Goal: Contribute content: Contribute content

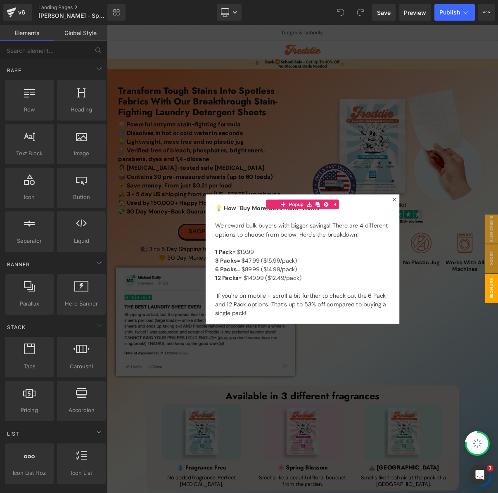
click at [348, 126] on div at bounding box center [356, 324] width 499 height 598
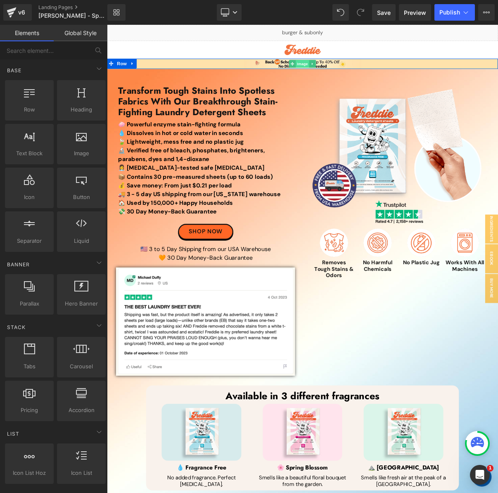
click at [352, 73] on span "Image" at bounding box center [356, 75] width 17 height 10
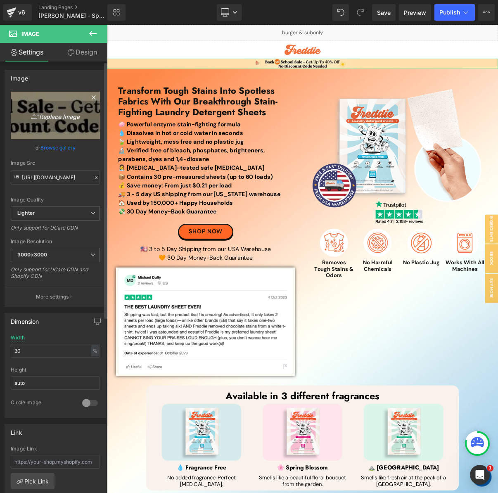
click at [73, 123] on link "Replace Image" at bounding box center [55, 115] width 89 height 47
type input "C:\fakepath\End of Summer Top Banner (1).jpg"
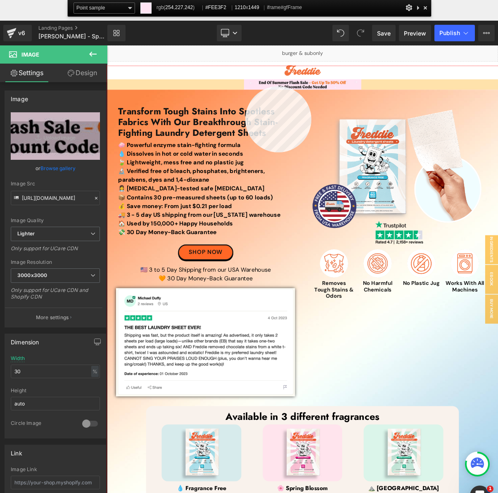
click at [244, 86] on div at bounding box center [356, 365] width 499 height 598
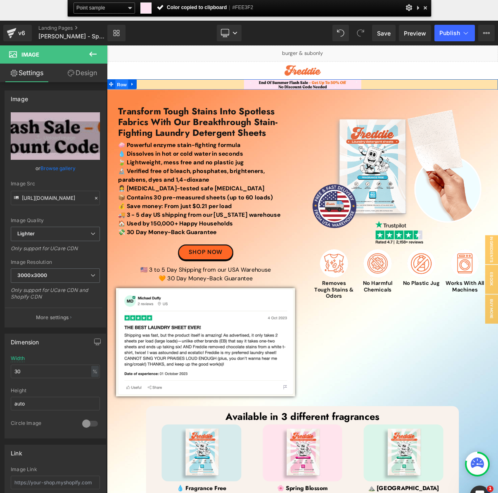
click at [121, 95] on span "Row" at bounding box center [126, 95] width 17 height 12
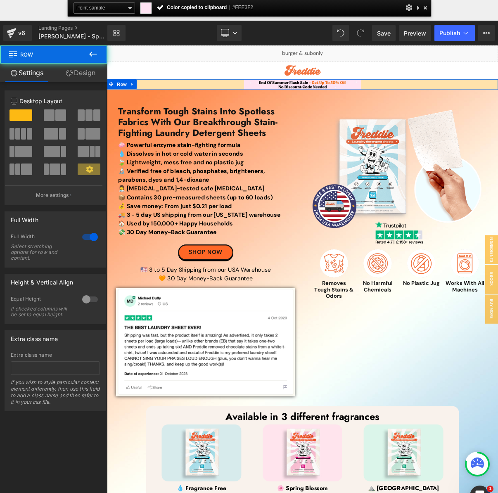
click at [77, 68] on link "Design" at bounding box center [81, 73] width 54 height 19
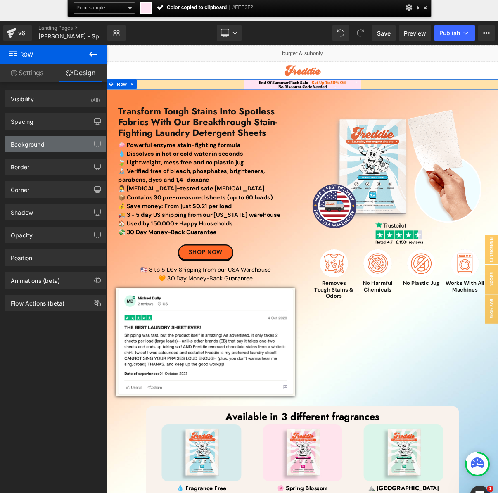
click at [29, 147] on div "Background" at bounding box center [55, 144] width 101 height 16
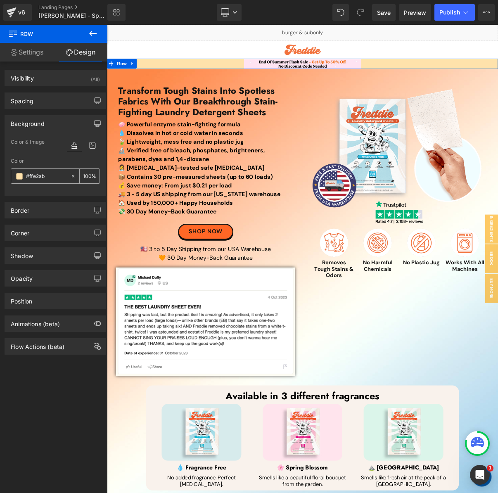
click at [53, 176] on input "#ffe2ab" at bounding box center [46, 176] width 40 height 9
paste input "FEE3F2"
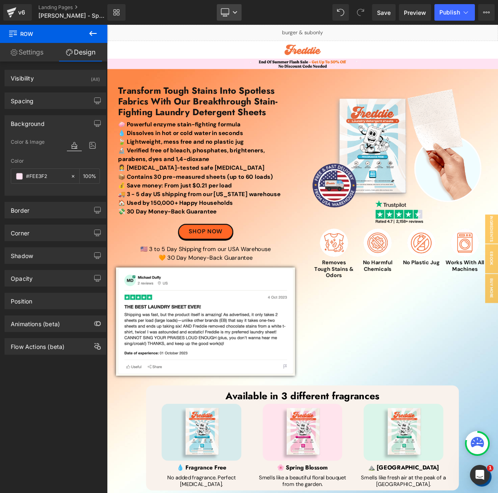
type input "#FEE3F2"
click at [237, 10] on icon at bounding box center [234, 12] width 5 height 5
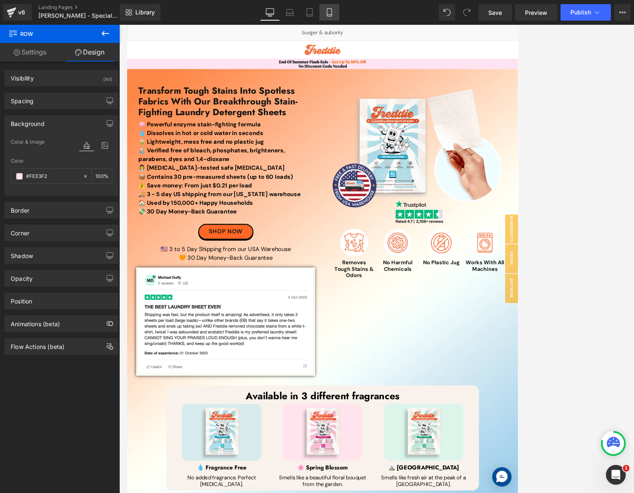
click at [323, 14] on link "Mobile" at bounding box center [329, 12] width 20 height 17
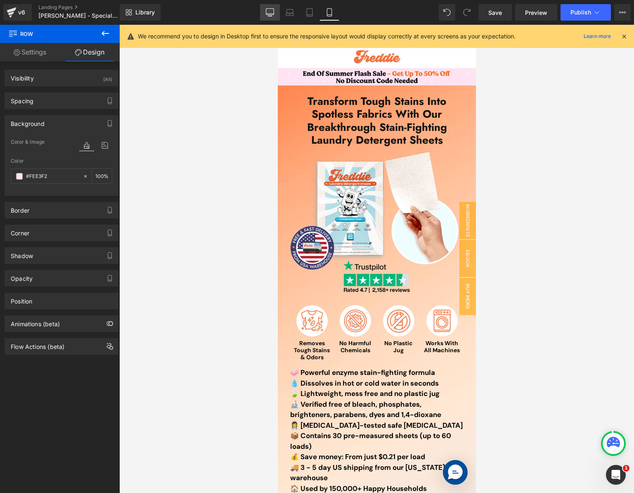
click at [269, 16] on icon at bounding box center [270, 12] width 8 height 8
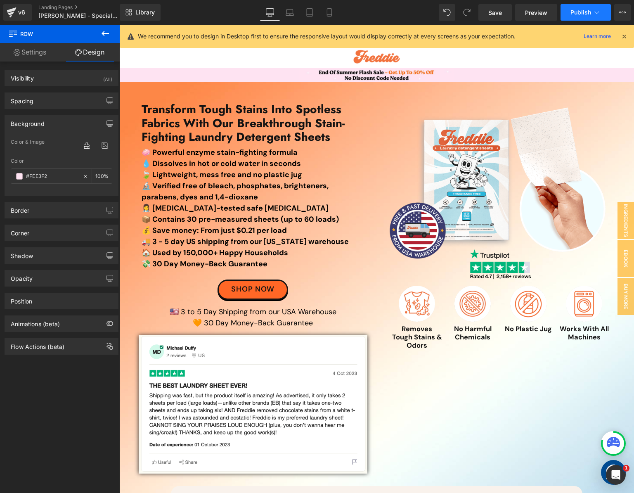
click at [497, 14] on span "Publish" at bounding box center [580, 12] width 21 height 7
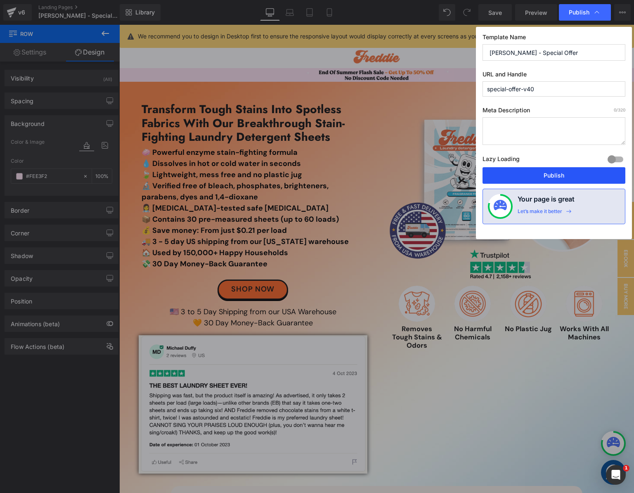
drag, startPoint x: 516, startPoint y: 177, endPoint x: 397, endPoint y: 152, distance: 121.7
click at [497, 177] on button "Publish" at bounding box center [553, 175] width 143 height 17
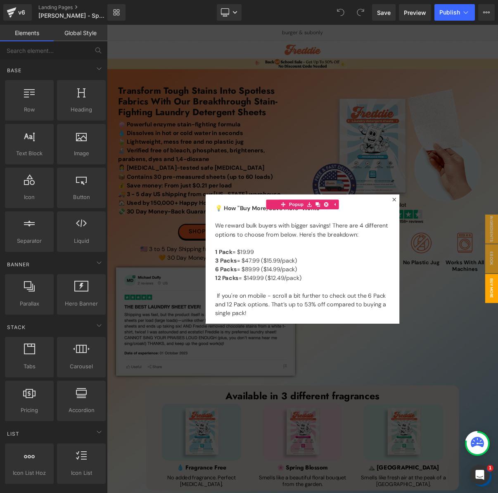
click at [289, 12] on div "Library Desktop Desktop Laptop Tablet Mobile Save Preview Publish Scheduled Vie…" at bounding box center [302, 12] width 390 height 17
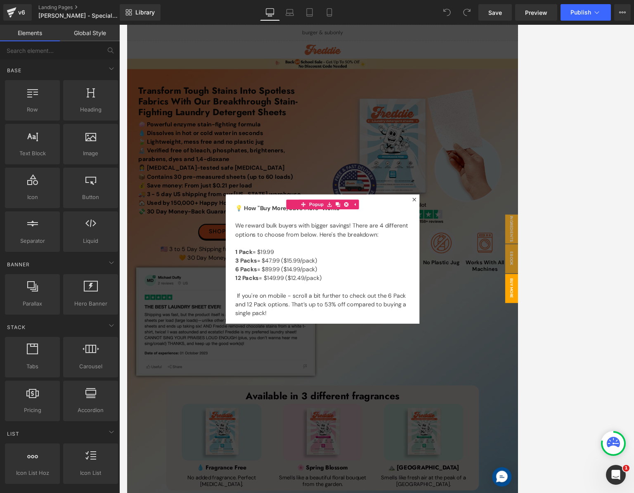
click at [382, 76] on div at bounding box center [376, 324] width 499 height 598
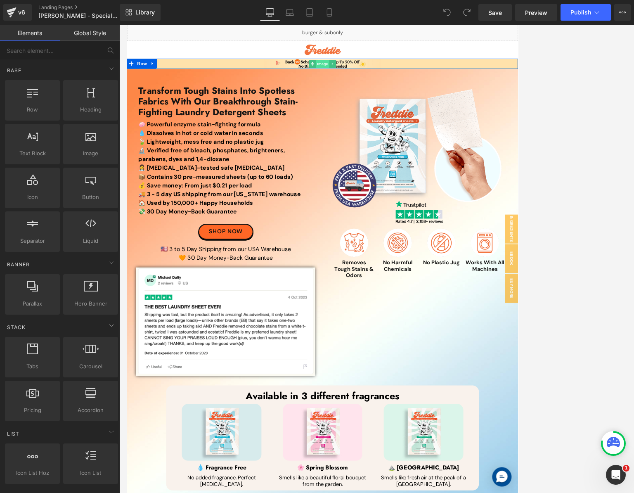
click at [368, 75] on span "Image" at bounding box center [376, 75] width 17 height 10
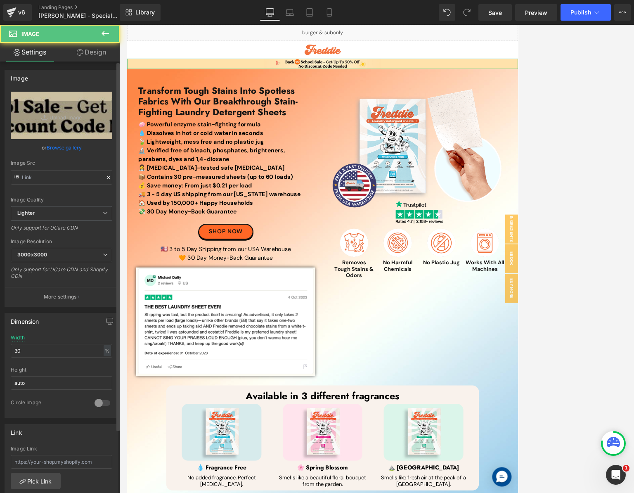
click at [71, 144] on link "Browse gallery" at bounding box center [64, 147] width 35 height 14
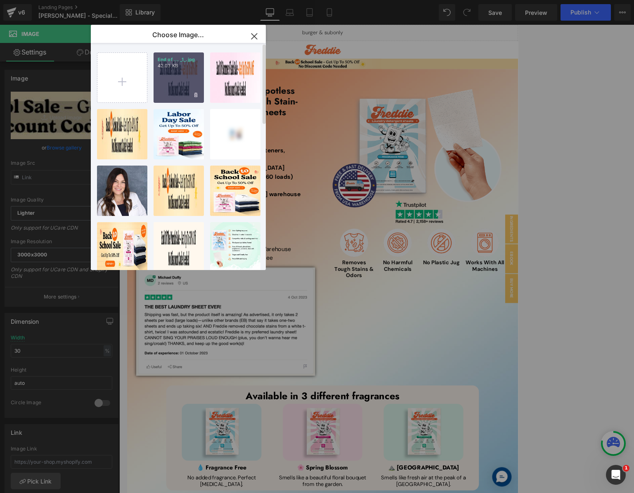
click at [178, 79] on div "End of ... _1_.jpg 42.03 KB" at bounding box center [178, 77] width 50 height 50
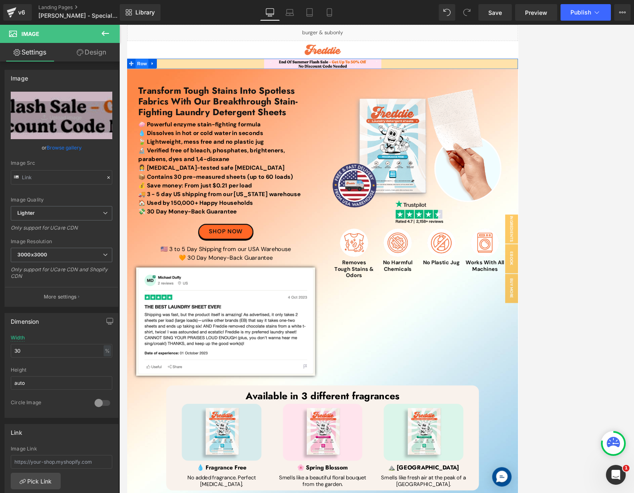
click at [142, 74] on span "Row" at bounding box center [145, 74] width 17 height 12
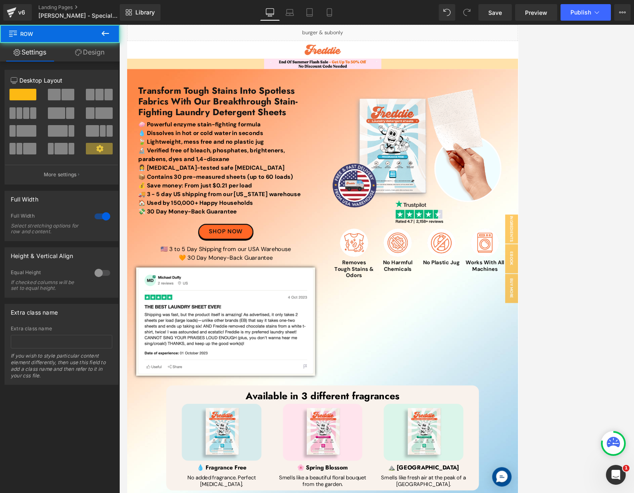
drag, startPoint x: 106, startPoint y: 35, endPoint x: 104, endPoint y: 40, distance: 5.2
click at [106, 35] on icon at bounding box center [105, 33] width 10 height 10
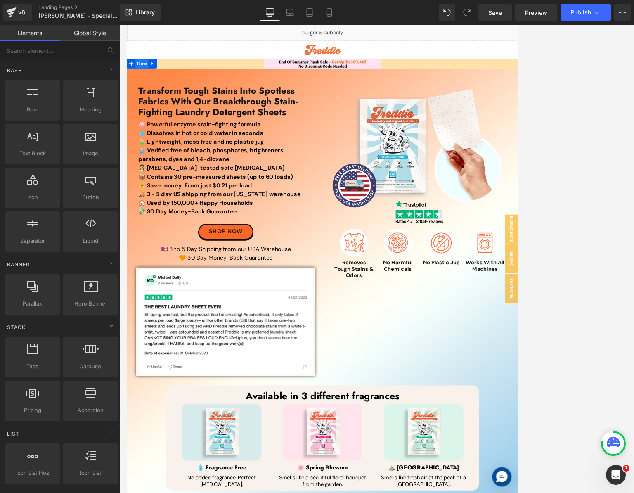
click at [138, 76] on span "Row" at bounding box center [145, 74] width 17 height 12
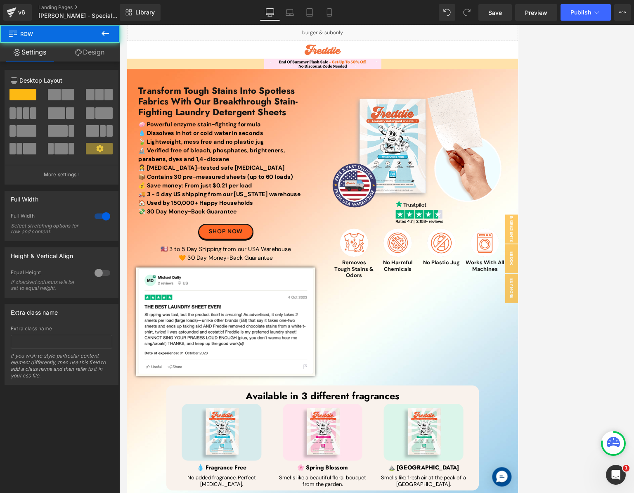
click at [98, 36] on button at bounding box center [105, 34] width 29 height 18
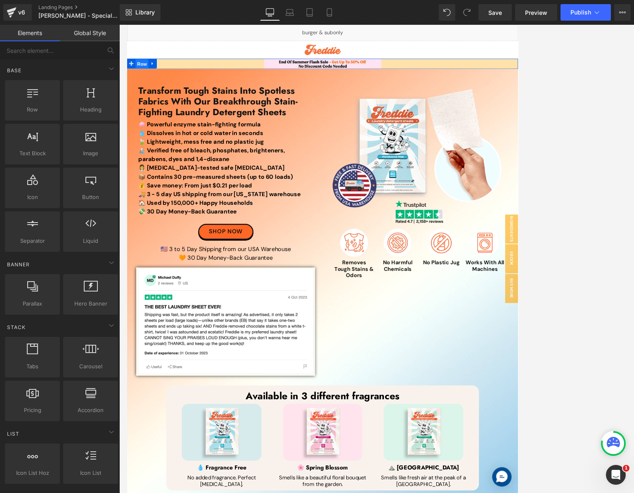
click at [140, 73] on span "Row" at bounding box center [145, 74] width 17 height 12
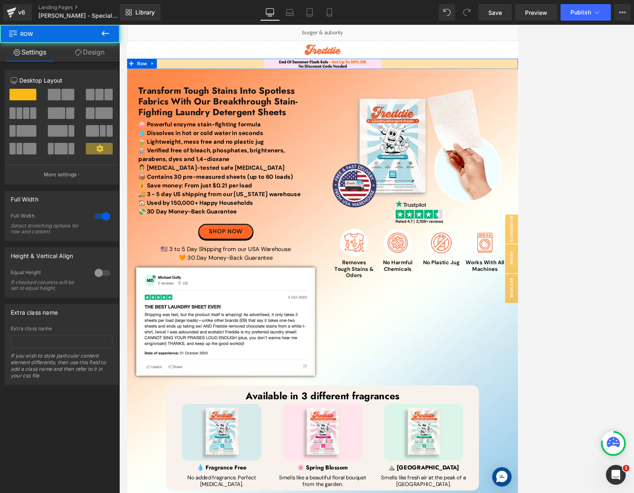
click at [80, 50] on icon at bounding box center [78, 52] width 7 height 7
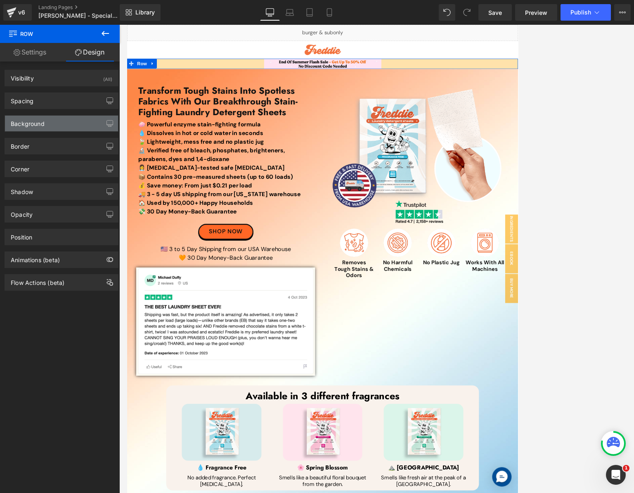
click at [63, 118] on div "Background" at bounding box center [61, 124] width 113 height 16
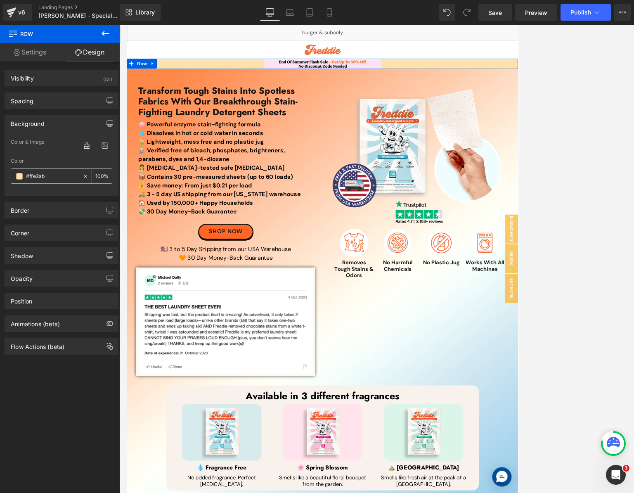
click at [57, 173] on input "#ffe2ab" at bounding box center [52, 176] width 53 height 9
paste input "FEE3F2"
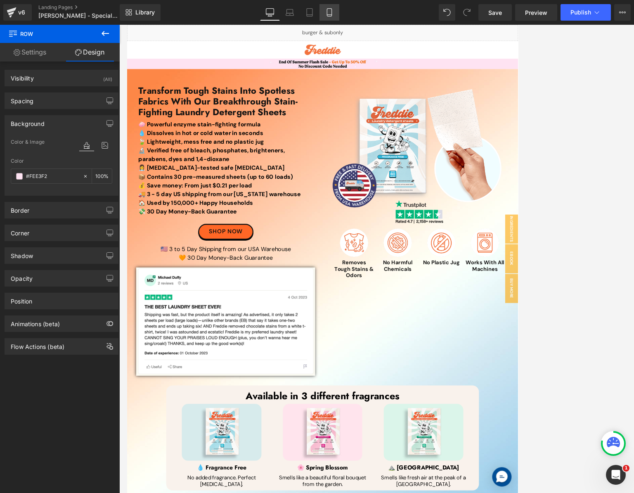
type input "#FEE3F2"
click at [328, 7] on link "Mobile" at bounding box center [329, 12] width 20 height 17
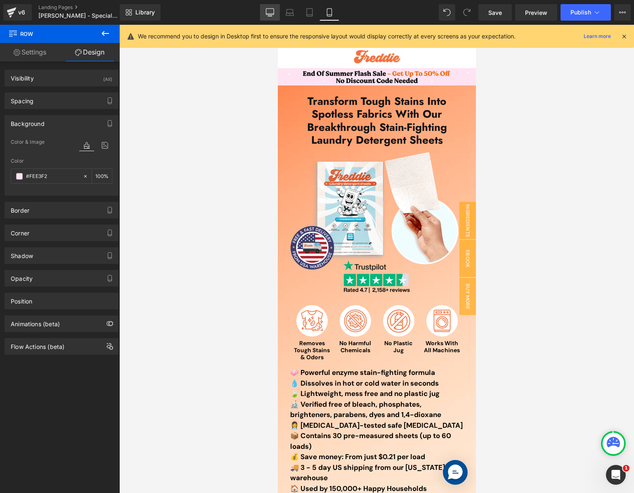
click at [268, 13] on icon at bounding box center [270, 12] width 8 height 8
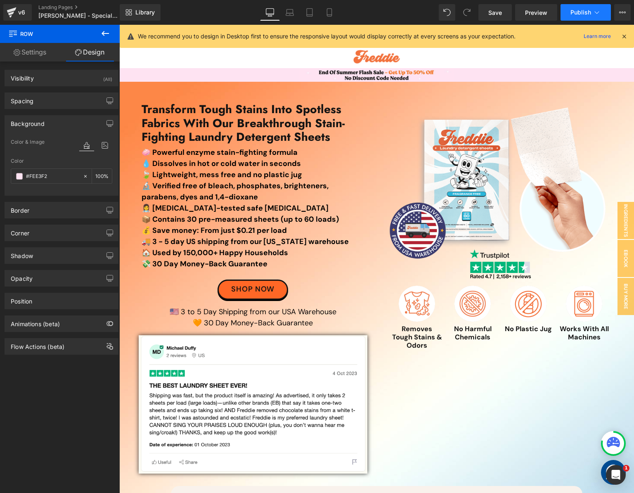
click at [497, 13] on span "Publish" at bounding box center [580, 12] width 21 height 7
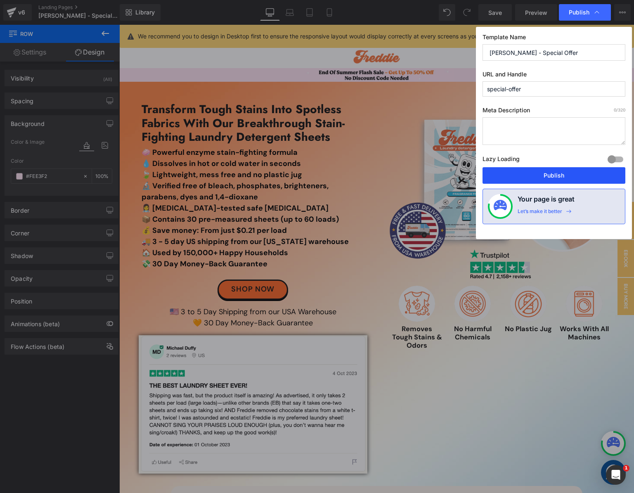
click at [497, 178] on button "Publish" at bounding box center [553, 175] width 143 height 17
